Goal: Task Accomplishment & Management: Use online tool/utility

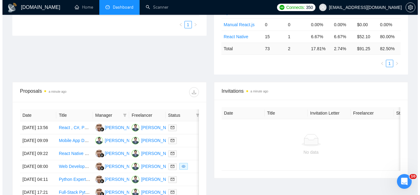
scroll to position [185, 0]
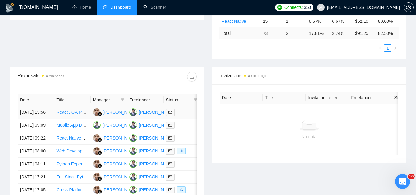
click at [87, 119] on td "React , C#, Postgres, Lambda for web based dashboard" at bounding box center [72, 112] width 36 height 13
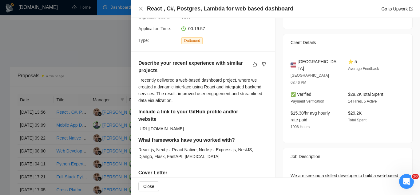
scroll to position [115, 0]
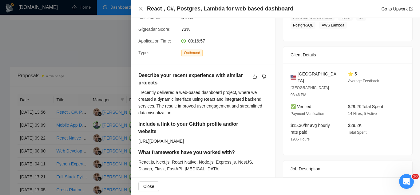
click at [80, 46] on div at bounding box center [210, 97] width 420 height 195
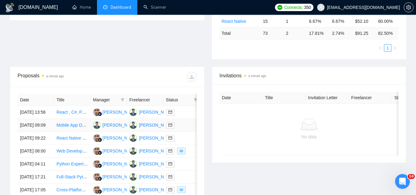
click at [79, 132] on td "Mobile App Developer (iOS & Android) – Secure Document Sharing & Scanning App" at bounding box center [72, 125] width 36 height 13
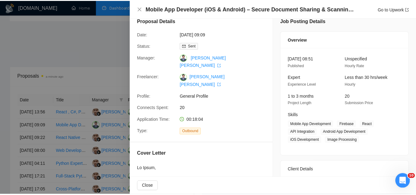
scroll to position [0, 0]
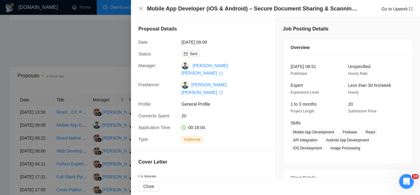
click at [101, 33] on div at bounding box center [210, 97] width 420 height 195
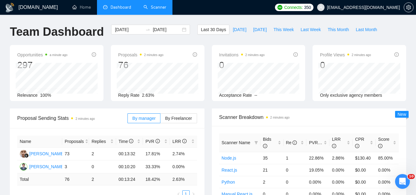
click at [151, 8] on link "Scanner" at bounding box center [154, 7] width 23 height 5
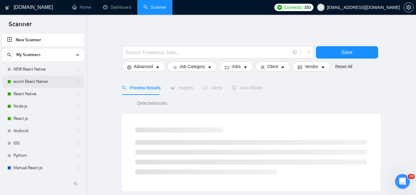
click at [44, 78] on link "ecom React Native" at bounding box center [43, 81] width 58 height 12
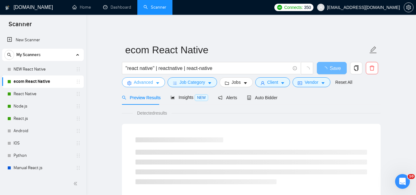
click at [137, 82] on span "Advanced" at bounding box center [143, 82] width 19 height 7
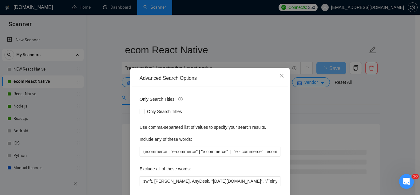
scroll to position [31, 0]
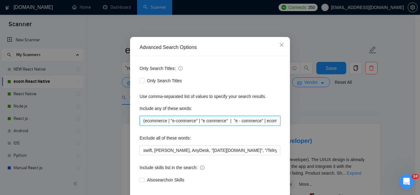
click at [207, 121] on input "(ecommerce | "e-commerce" | "e commerce" | "e - commerce" | ecomm | "e comm" | …" at bounding box center [210, 121] width 141 height 10
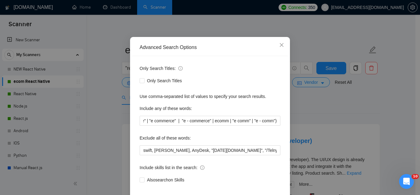
scroll to position [0, 0]
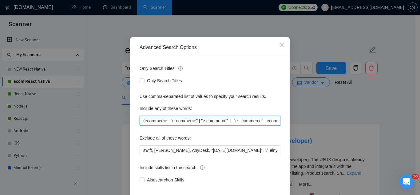
click at [267, 124] on input "(ecommerce | "e-commerce" | "e commerce" | "e - commerce" | ecomm | "e comm" | …" at bounding box center [210, 121] width 141 height 10
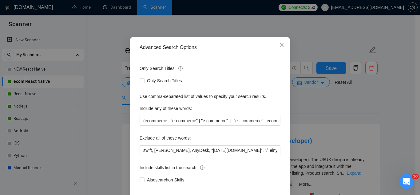
click at [281, 45] on icon "close" at bounding box center [281, 44] width 5 height 5
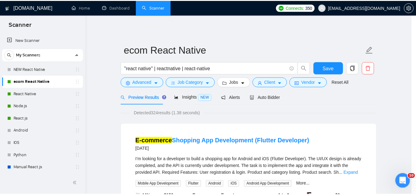
scroll to position [30, 0]
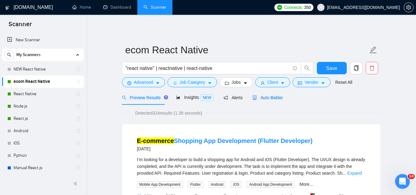
click at [269, 98] on span "Auto Bidder" at bounding box center [267, 97] width 30 height 5
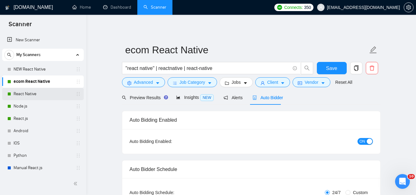
click at [47, 97] on link "React Native" at bounding box center [43, 94] width 58 height 12
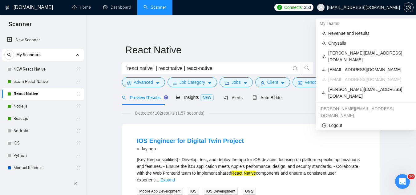
click at [354, 7] on span "[EMAIL_ADDRESS][DOMAIN_NAME]" at bounding box center [363, 7] width 73 height 0
click at [349, 43] on span "Chrysalis" at bounding box center [369, 43] width 82 height 7
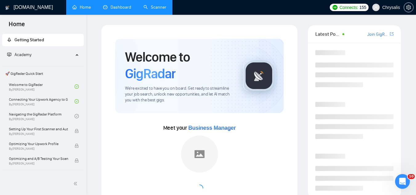
click at [120, 8] on link "Dashboard" at bounding box center [117, 7] width 28 height 5
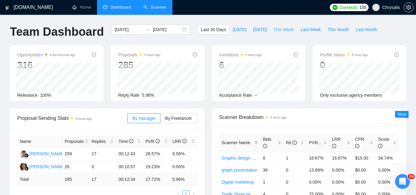
click at [282, 27] on span "This Week" at bounding box center [283, 29] width 20 height 7
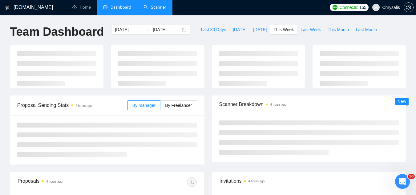
type input "[DATE]"
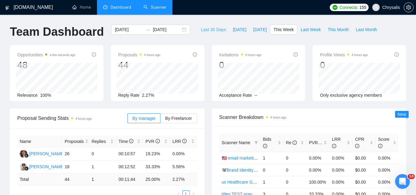
click at [201, 31] on span "Last 30 Days" at bounding box center [213, 29] width 25 height 7
type input "[DATE]"
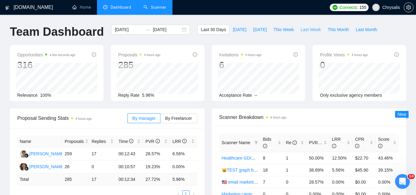
click at [304, 29] on span "Last Week" at bounding box center [310, 29] width 20 height 7
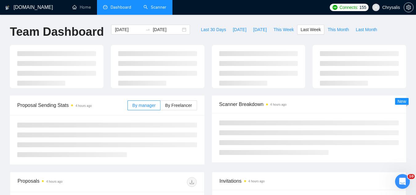
type input "[DATE]"
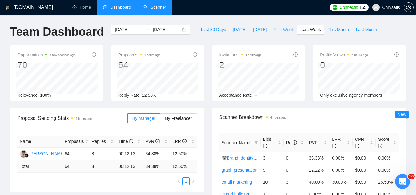
click at [278, 30] on span "This Week" at bounding box center [283, 29] width 20 height 7
type input "[DATE]"
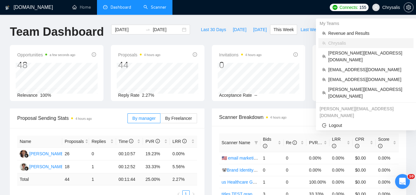
click at [386, 7] on span "Chrysalis" at bounding box center [391, 7] width 18 height 0
click at [338, 76] on span "[EMAIL_ADDRESS][DOMAIN_NAME]" at bounding box center [369, 79] width 82 height 7
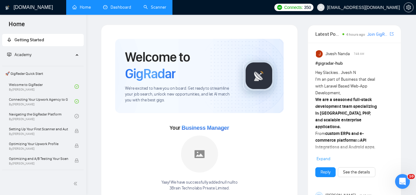
click at [121, 9] on link "Dashboard" at bounding box center [117, 7] width 28 height 5
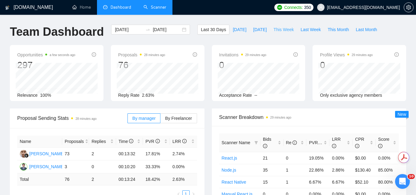
click at [280, 30] on span "This Week" at bounding box center [283, 29] width 20 height 7
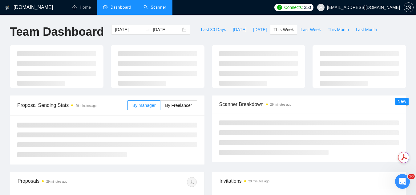
type input "[DATE]"
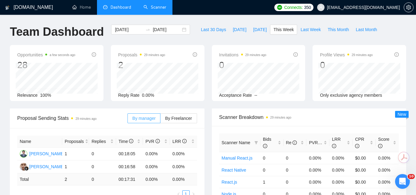
scroll to position [154, 0]
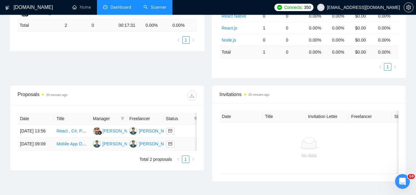
click at [94, 150] on td "[PERSON_NAME] [PERSON_NAME]" at bounding box center [108, 143] width 36 height 13
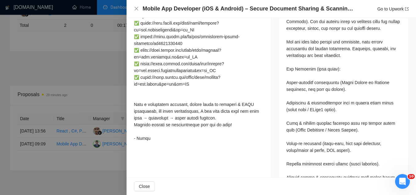
scroll to position [308, 0]
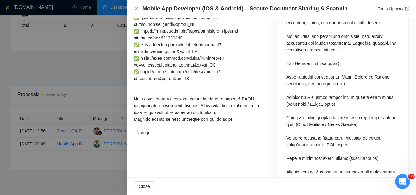
click at [120, 78] on div at bounding box center [208, 97] width 416 height 195
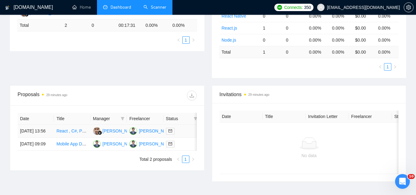
click at [98, 137] on td "[PERSON_NAME]" at bounding box center [108, 131] width 36 height 13
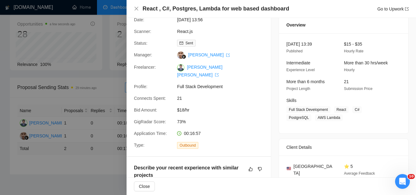
scroll to position [0, 0]
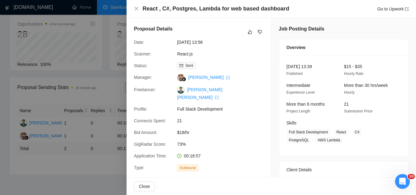
click at [99, 93] on div at bounding box center [208, 97] width 416 height 195
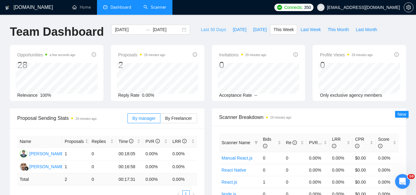
click at [209, 28] on span "Last 30 Days" at bounding box center [213, 29] width 25 height 7
type input "[DATE]"
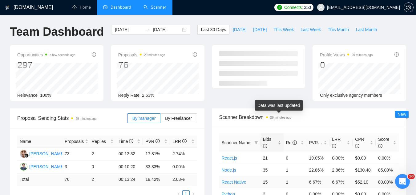
scroll to position [62, 0]
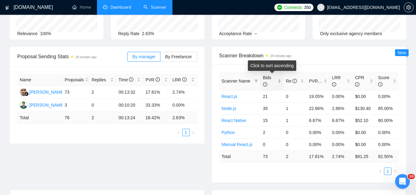
click at [278, 80] on div "Bids" at bounding box center [272, 81] width 18 height 14
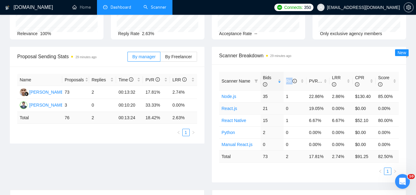
click at [229, 108] on link "React.js" at bounding box center [229, 108] width 16 height 5
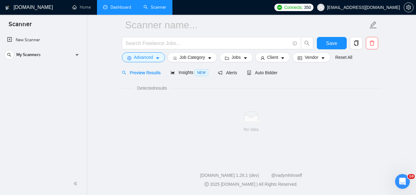
scroll to position [25, 0]
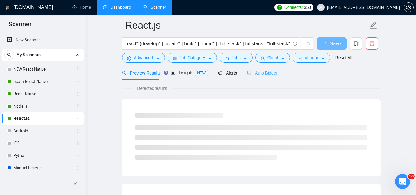
click at [269, 69] on div "Auto Bidder" at bounding box center [262, 73] width 30 height 14
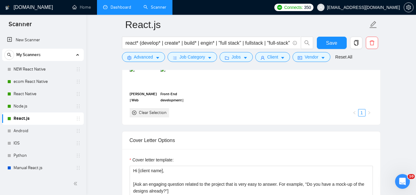
scroll to position [732, 0]
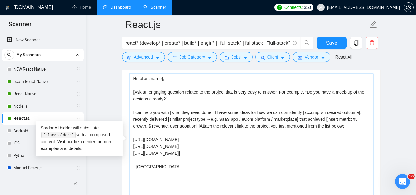
drag, startPoint x: 132, startPoint y: 78, endPoint x: 273, endPoint y: 173, distance: 169.9
click at [273, 173] on textarea "Hi [client name], [Ask an engaging question related to the project that is very…" at bounding box center [250, 143] width 243 height 138
click at [300, 156] on textarea "Hi [client name], [Ask an engaging question related to the project that is very…" at bounding box center [250, 143] width 243 height 138
click at [305, 154] on textarea "Hi [client name], [Ask an engaging question related to the project that is very…" at bounding box center [250, 143] width 243 height 138
drag, startPoint x: 305, startPoint y: 154, endPoint x: 124, endPoint y: 77, distance: 196.2
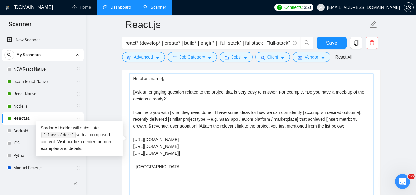
click at [124, 77] on div "Cover letter template: Hi [client name], [Ask an engaging question related to t…" at bounding box center [251, 142] width 258 height 170
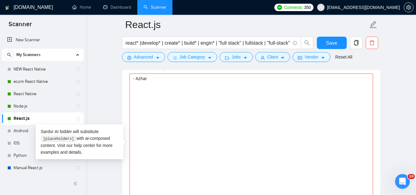
paste textarea "[send the proposal exactly as written, do not change anything] Hi, I recently c…"
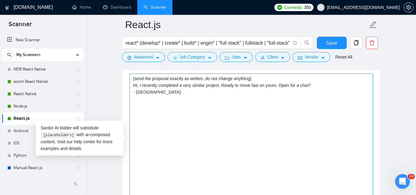
click at [137, 85] on textarea "[send the proposal exactly as written, do not change anything] Hi, I recently c…" at bounding box center [250, 143] width 243 height 138
type textarea "[send the proposal exactly as written, do not change anything] Hi [client name]…"
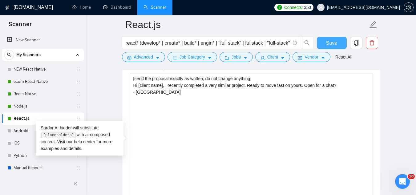
click at [331, 44] on span "Save" at bounding box center [331, 43] width 11 height 8
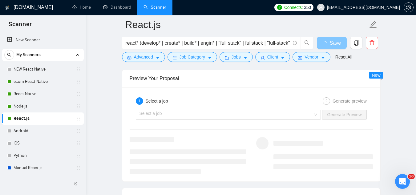
scroll to position [1255, 0]
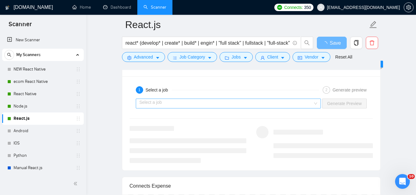
click at [275, 105] on input "search" at bounding box center [225, 103] width 173 height 9
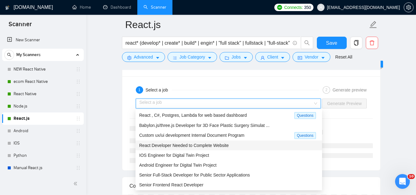
click at [249, 141] on div "React Developer Needed to Complete Website" at bounding box center [228, 145] width 186 height 10
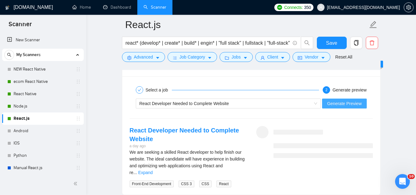
click at [348, 102] on span "Generate Preview" at bounding box center [344, 103] width 34 height 7
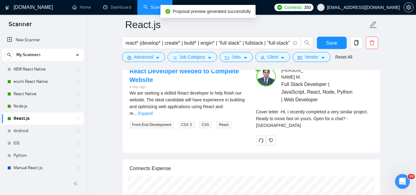
scroll to position [1316, 0]
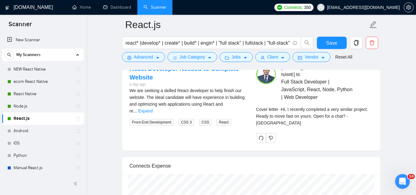
click at [355, 117] on div "Cover letter - Hi, I recently completed a very similar project. Ready to move f…" at bounding box center [314, 116] width 117 height 20
click at [355, 114] on div "Cover letter - Hi, I recently completed a very similar project. Ready to move f…" at bounding box center [314, 116] width 117 height 20
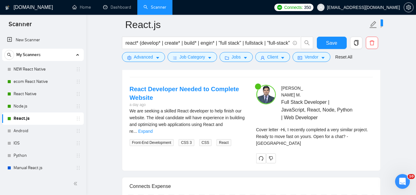
scroll to position [1286, 0]
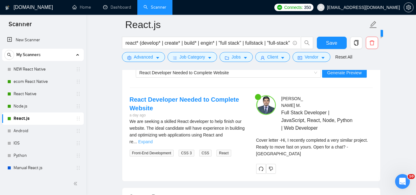
click at [153, 139] on link "Expand" at bounding box center [145, 141] width 14 height 5
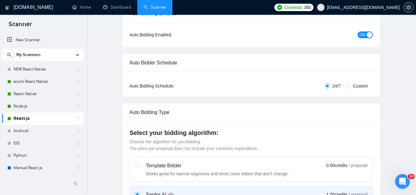
scroll to position [0, 0]
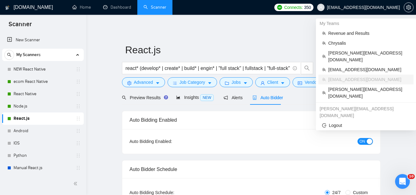
click at [364, 7] on span "[EMAIL_ADDRESS][DOMAIN_NAME]" at bounding box center [363, 7] width 73 height 0
click at [350, 43] on span "Chrysalis" at bounding box center [369, 43] width 82 height 7
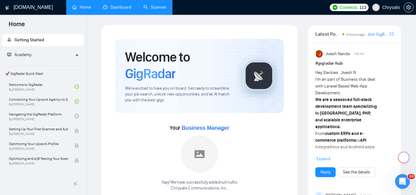
click at [115, 5] on link "Dashboard" at bounding box center [117, 7] width 28 height 5
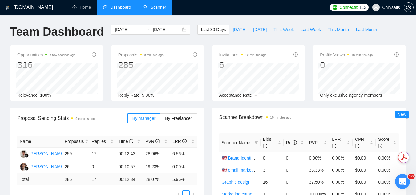
click at [273, 32] on span "This Week" at bounding box center [283, 29] width 20 height 7
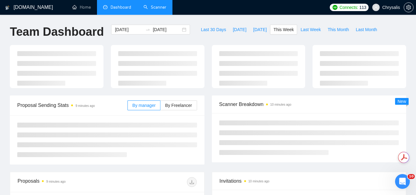
type input "[DATE]"
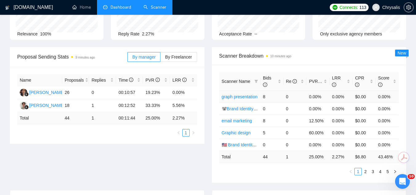
scroll to position [62, 0]
click at [281, 80] on div "Bids" at bounding box center [272, 81] width 18 height 14
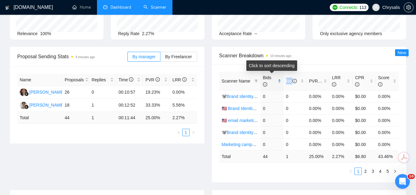
click at [281, 80] on div "Bids" at bounding box center [272, 81] width 18 height 14
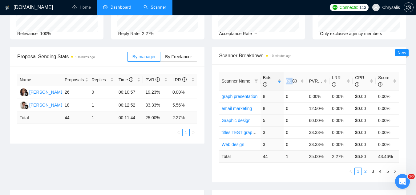
click at [365, 173] on link "2" at bounding box center [365, 171] width 7 height 7
click at [358, 171] on link "1" at bounding box center [357, 171] width 7 height 7
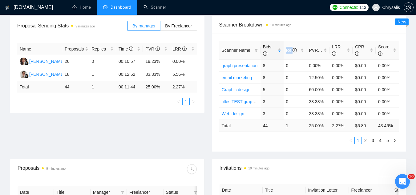
scroll to position [0, 0]
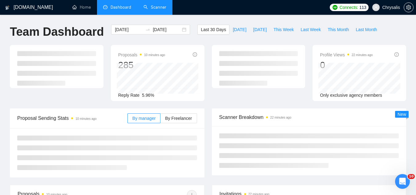
click at [163, 8] on link "Scanner" at bounding box center [154, 7] width 23 height 5
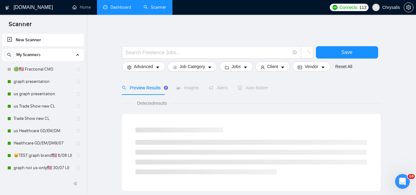
click at [131, 7] on link "Dashboard" at bounding box center [117, 7] width 28 height 5
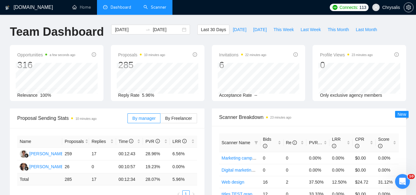
click at [93, 54] on icon "info-circle" at bounding box center [94, 54] width 4 height 4
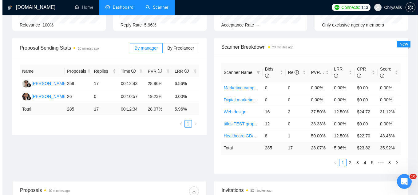
scroll to position [185, 0]
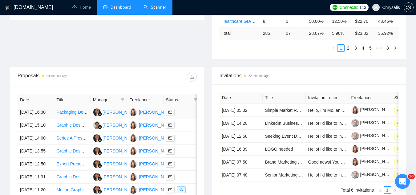
click at [62, 119] on td "Packaging Designer for Asian Tofu Products" at bounding box center [72, 112] width 36 height 13
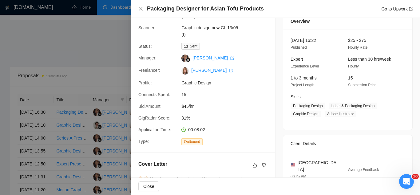
scroll to position [62, 0]
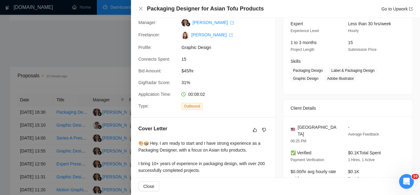
click at [86, 74] on div at bounding box center [210, 97] width 420 height 195
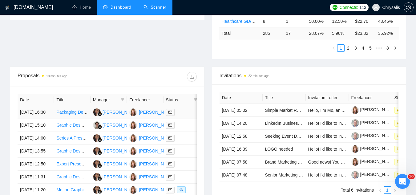
click at [64, 114] on link "Packaging Designer for Asian Tofu Products" at bounding box center [98, 111] width 84 height 5
